Goal: Task Accomplishment & Management: Manage account settings

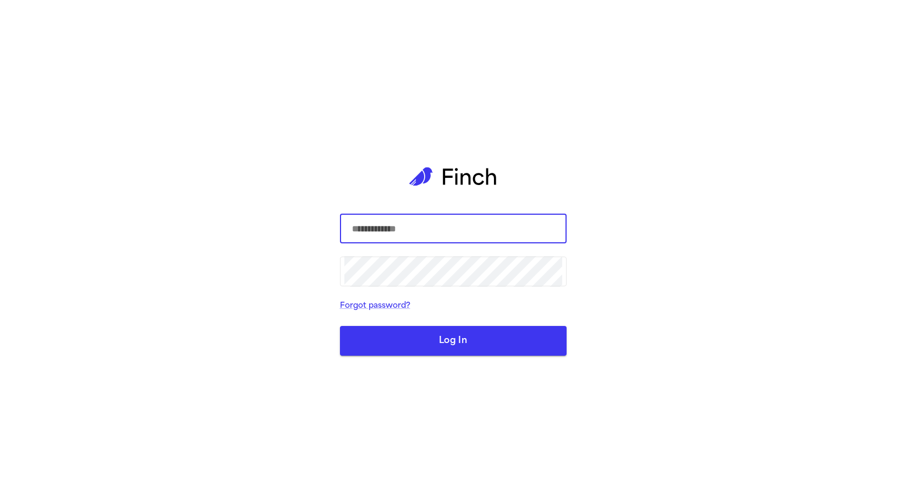
click at [462, 223] on input "text" at bounding box center [453, 228] width 218 height 31
type input "**********"
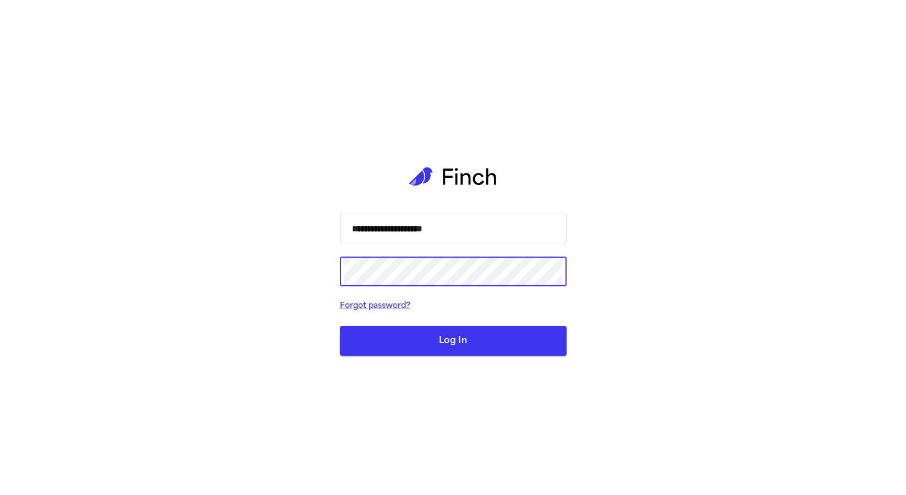
click at [340, 326] on button "Log In" at bounding box center [453, 341] width 227 height 30
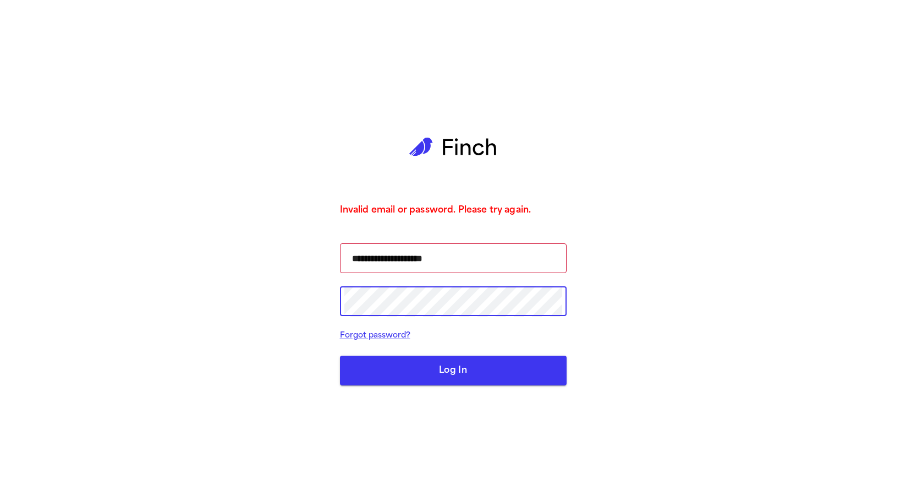
click at [471, 373] on button "Log In" at bounding box center [453, 370] width 227 height 30
click at [408, 373] on button "Log In" at bounding box center [453, 370] width 227 height 30
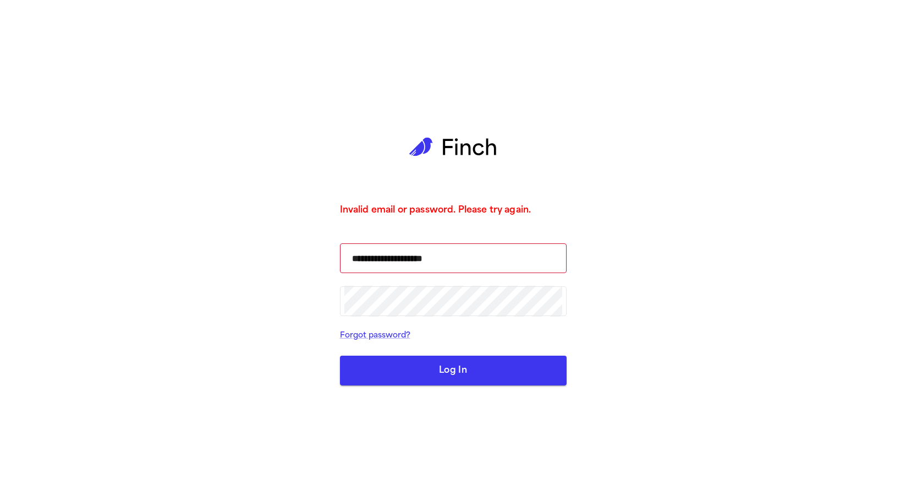
click at [416, 372] on button "Log In" at bounding box center [453, 370] width 227 height 30
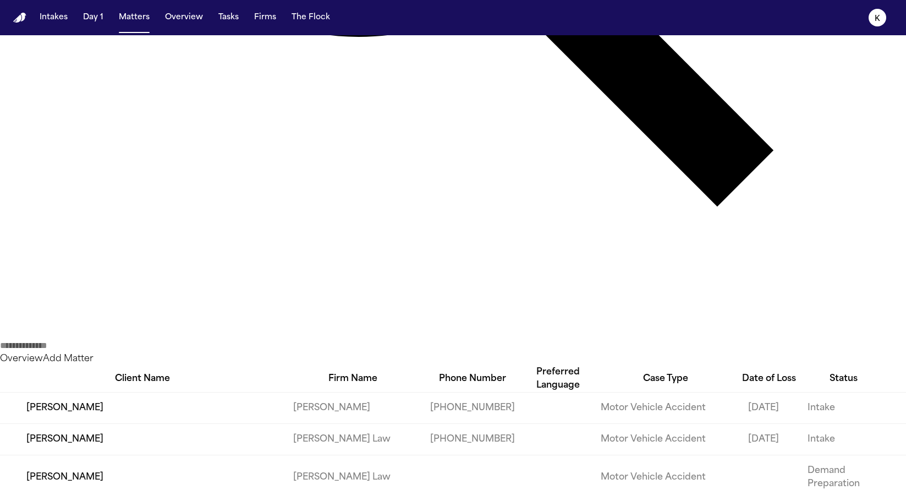
scroll to position [532, 0]
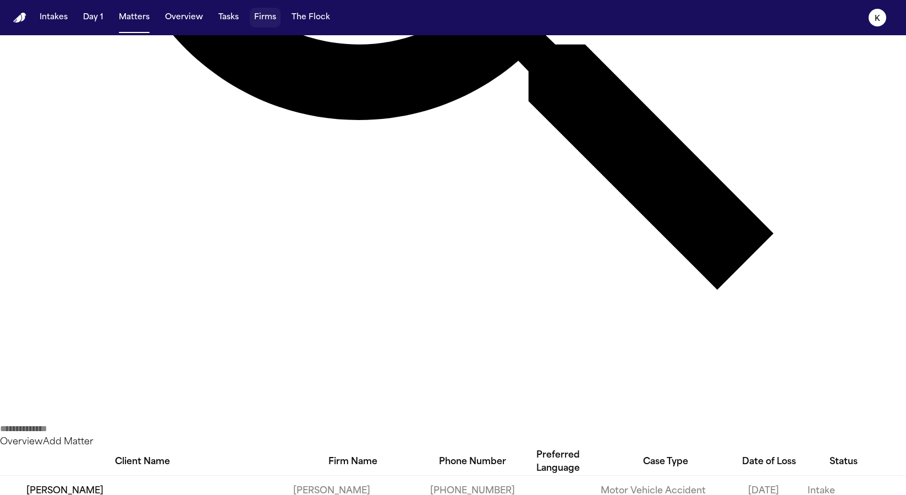
click at [259, 13] on button "Firms" at bounding box center [265, 18] width 31 height 20
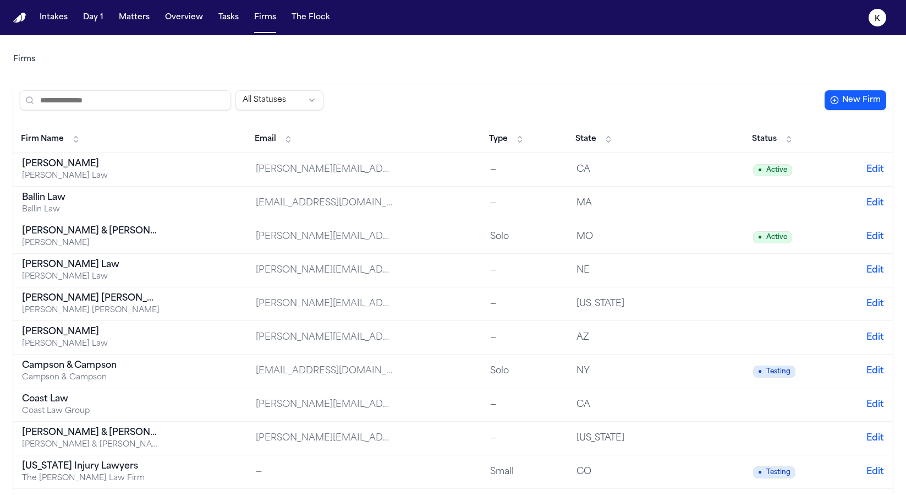
click at [598, 140] on button "State" at bounding box center [594, 139] width 48 height 18
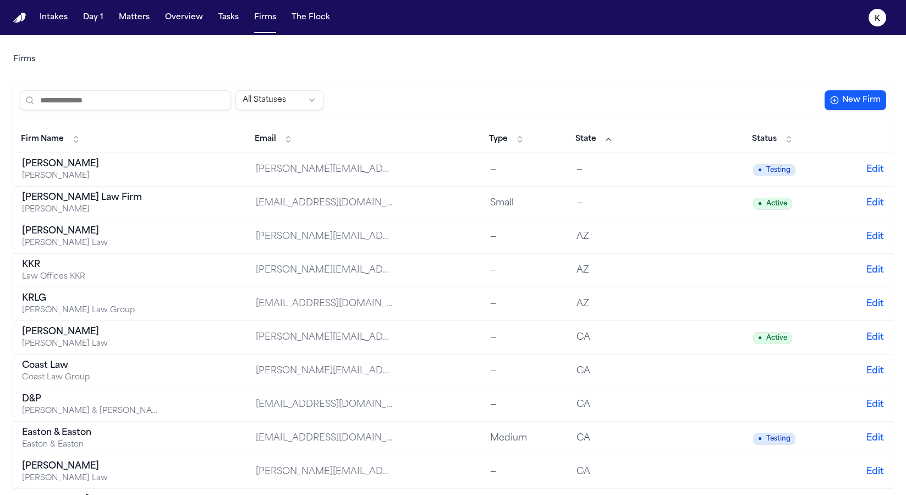
click at [598, 140] on button "State" at bounding box center [594, 139] width 48 height 18
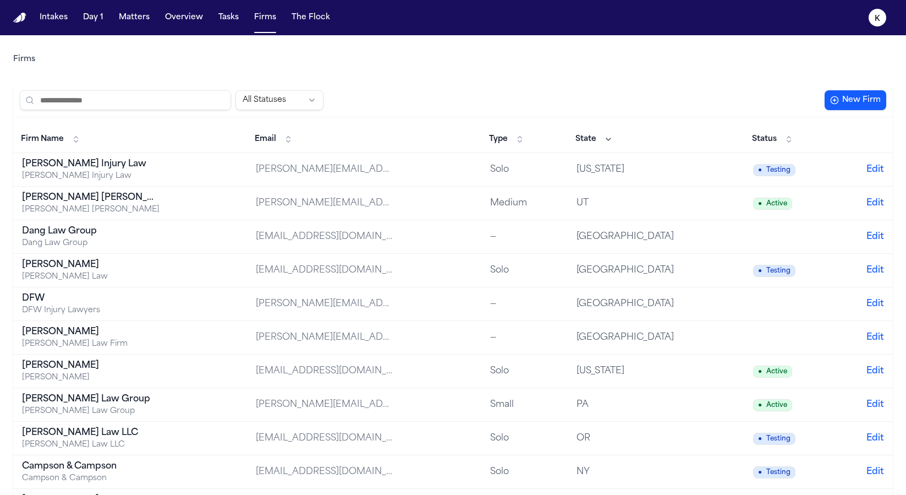
click at [598, 140] on button "State" at bounding box center [594, 139] width 48 height 18
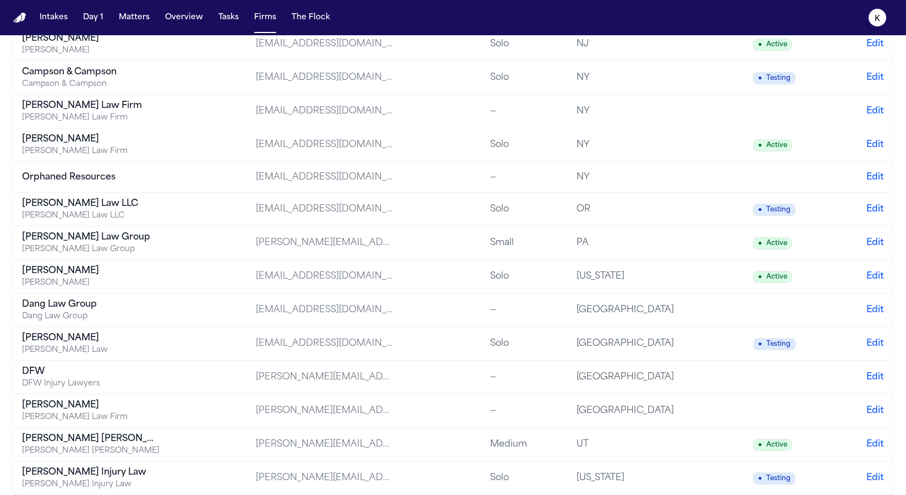
scroll to position [1217, 0]
